Goal: Task Accomplishment & Management: Manage account settings

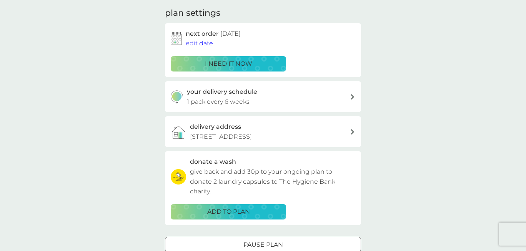
scroll to position [46, 0]
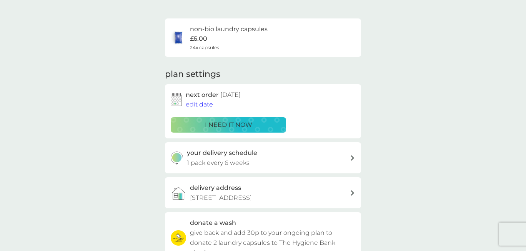
click at [216, 120] on p "i need it now" at bounding box center [228, 125] width 47 height 10
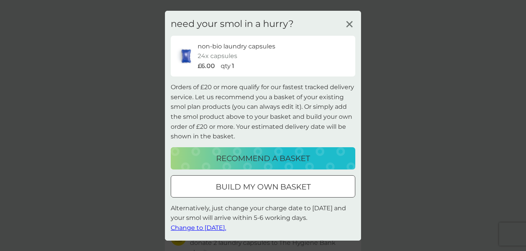
click at [217, 225] on span "Change to [DATE]." at bounding box center [198, 227] width 55 height 7
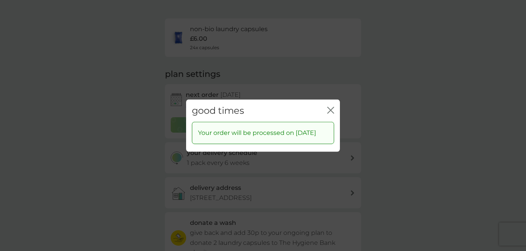
click at [331, 106] on icon "close" at bounding box center [330, 109] width 7 height 7
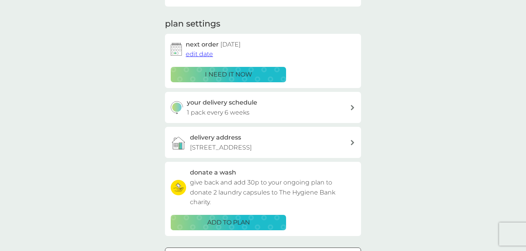
scroll to position [97, 0]
click at [351, 140] on icon at bounding box center [352, 142] width 3 height 5
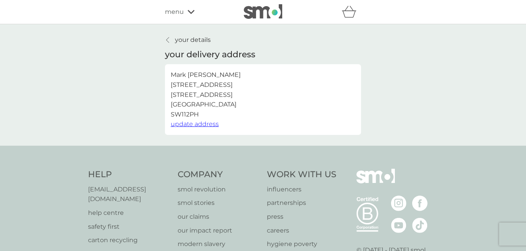
click at [210, 122] on span "update address" at bounding box center [195, 123] width 48 height 7
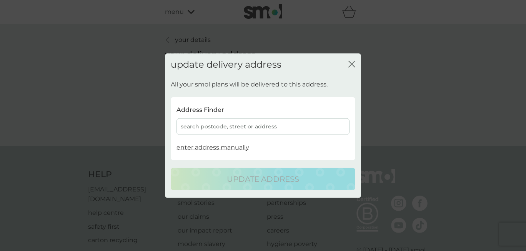
click at [226, 124] on div "search postcode, street or address" at bounding box center [262, 126] width 173 height 17
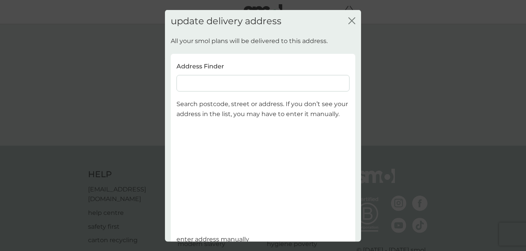
click at [268, 80] on input at bounding box center [262, 83] width 173 height 17
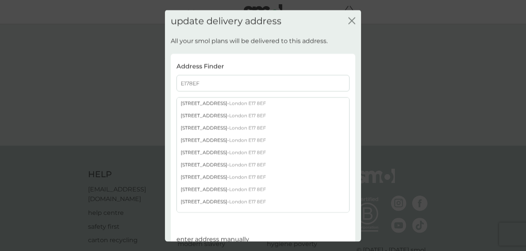
scroll to position [172, 0]
type input "E178EF"
click at [201, 201] on div "[STREET_ADDRESS]" at bounding box center [263, 202] width 172 height 12
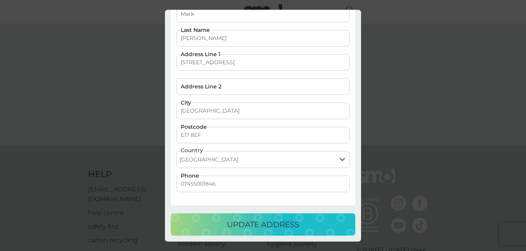
scroll to position [57, 0]
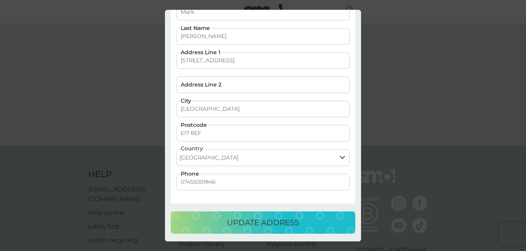
click at [290, 226] on p "update address" at bounding box center [263, 222] width 72 height 12
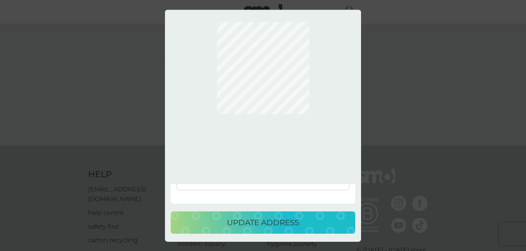
scroll to position [0, 0]
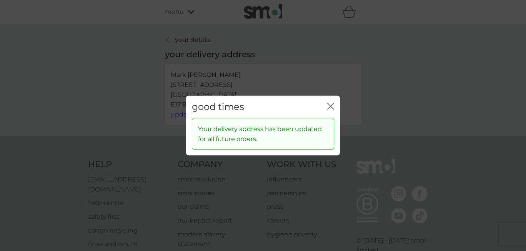
click at [331, 108] on icon "close" at bounding box center [330, 106] width 7 height 7
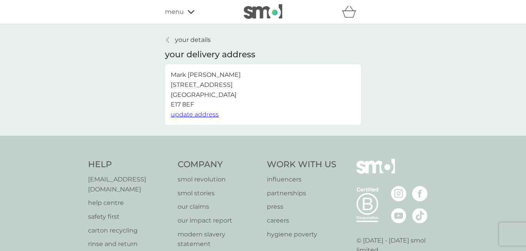
click at [176, 42] on p "your details" at bounding box center [193, 40] width 36 height 10
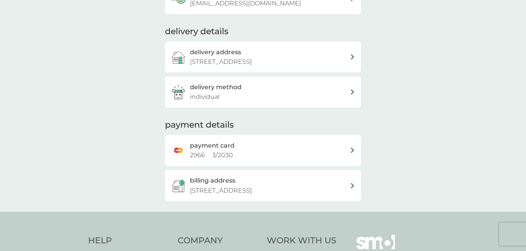
scroll to position [95, 0]
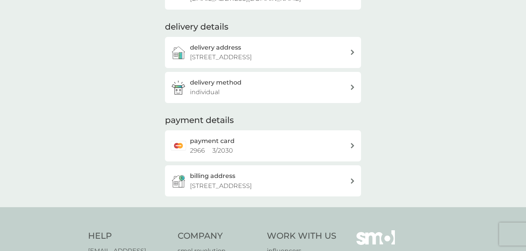
click at [252, 189] on p "[STREET_ADDRESS]" at bounding box center [221, 186] width 62 height 10
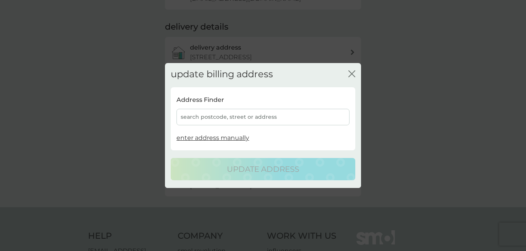
click at [267, 117] on div "search postcode, street or address" at bounding box center [262, 117] width 173 height 17
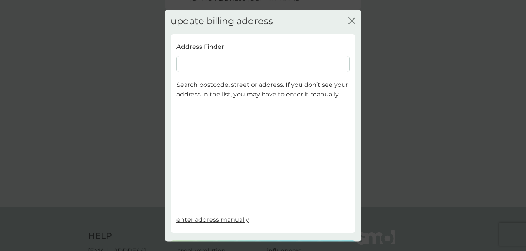
click at [246, 70] on input at bounding box center [262, 63] width 173 height 17
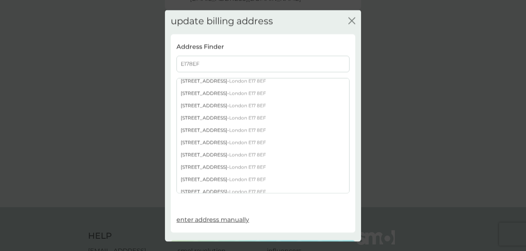
scroll to position [239, 0]
type input "E178EF"
click at [209, 115] on div "[STREET_ADDRESS]" at bounding box center [263, 116] width 172 height 12
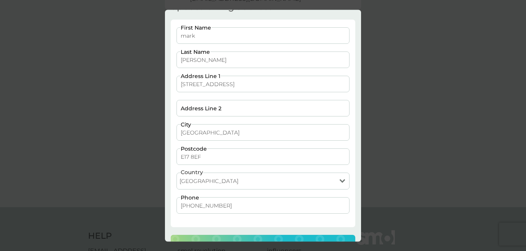
scroll to position [38, 0]
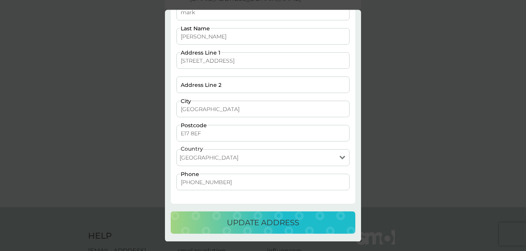
click at [272, 219] on p "update address" at bounding box center [263, 223] width 72 height 12
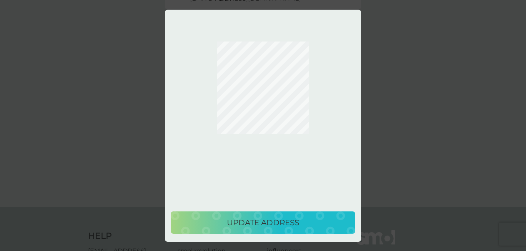
scroll to position [0, 0]
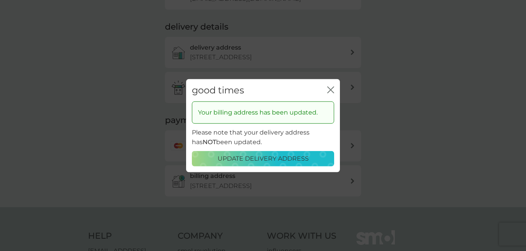
click at [328, 91] on icon "close" at bounding box center [330, 89] width 7 height 7
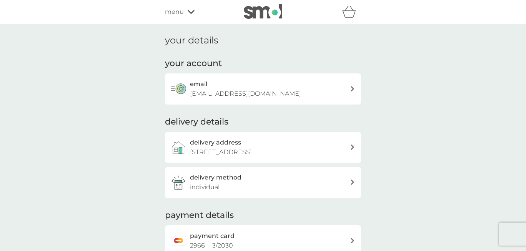
click at [185, 14] on div "menu" at bounding box center [197, 12] width 65 height 10
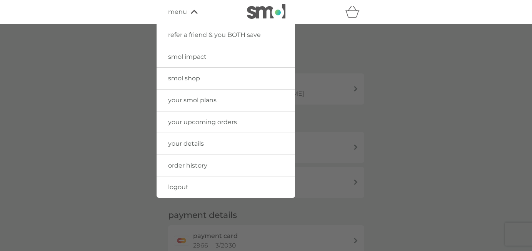
click at [196, 123] on span "your upcoming orders" at bounding box center [202, 121] width 69 height 7
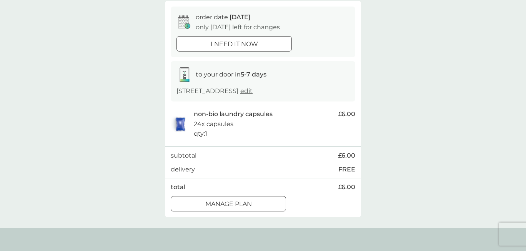
scroll to position [79, 0]
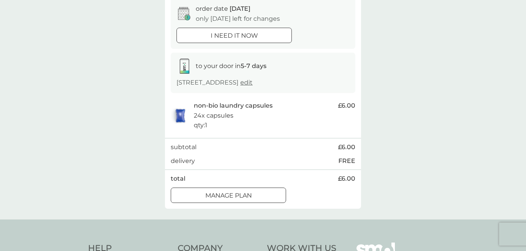
click at [241, 189] on button "Manage plan" at bounding box center [228, 195] width 115 height 15
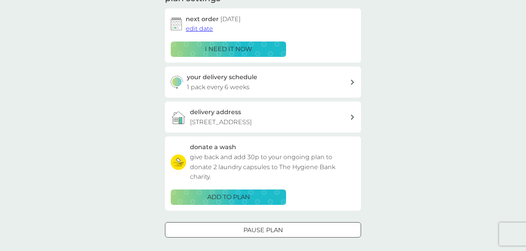
scroll to position [38, 0]
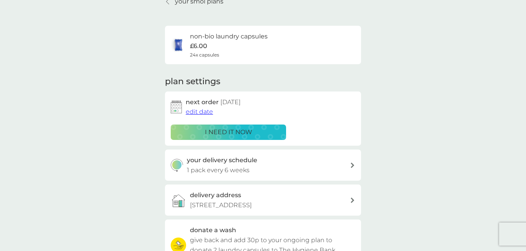
click at [203, 112] on span "edit date" at bounding box center [199, 111] width 27 height 7
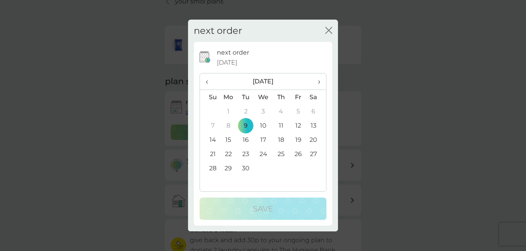
click at [318, 81] on span "›" at bounding box center [317, 81] width 8 height 16
click at [263, 109] on td "1" at bounding box center [264, 111] width 18 height 14
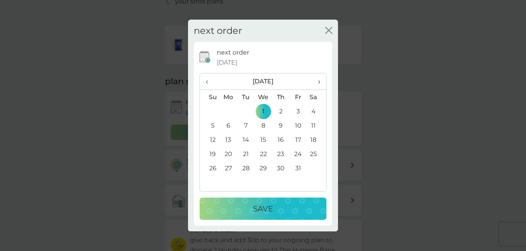
click at [268, 208] on p "Save" at bounding box center [263, 209] width 20 height 12
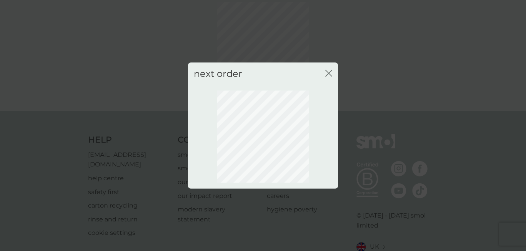
click at [328, 72] on icon "close" at bounding box center [328, 73] width 7 height 7
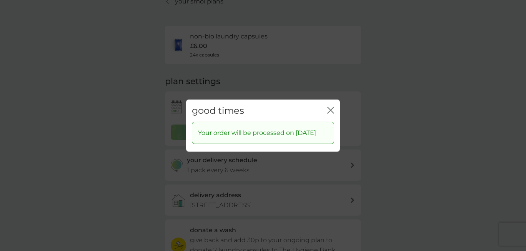
click at [333, 110] on icon "close" at bounding box center [330, 109] width 7 height 7
